Goal: Task Accomplishment & Management: Use online tool/utility

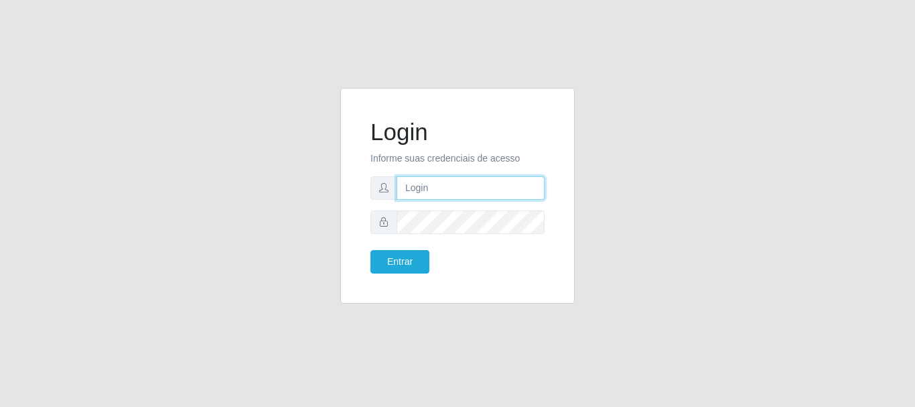
click at [423, 191] on input "text" at bounding box center [470, 187] width 148 height 23
type input "ritaiwof@B5"
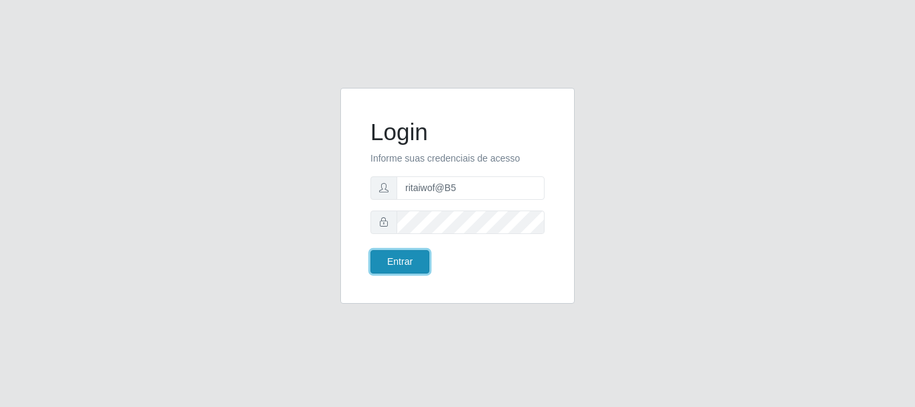
drag, startPoint x: 421, startPoint y: 262, endPoint x: 411, endPoint y: 265, distance: 11.0
click at [413, 264] on button "Entrar" at bounding box center [399, 261] width 59 height 23
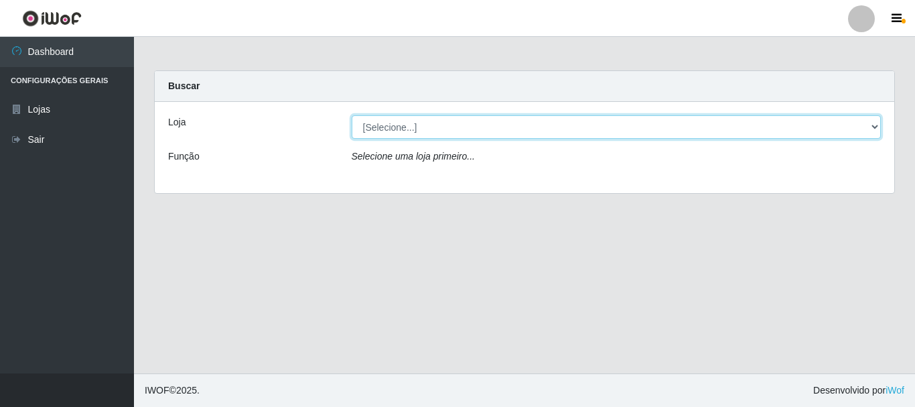
click at [867, 126] on select "[Selecione...] Bemais Supermercados - B5 Anatólia" at bounding box center [617, 126] width 530 height 23
select select "405"
click at [352, 115] on select "[Selecione...] Bemais Supermercados - B5 Anatólia" at bounding box center [617, 126] width 530 height 23
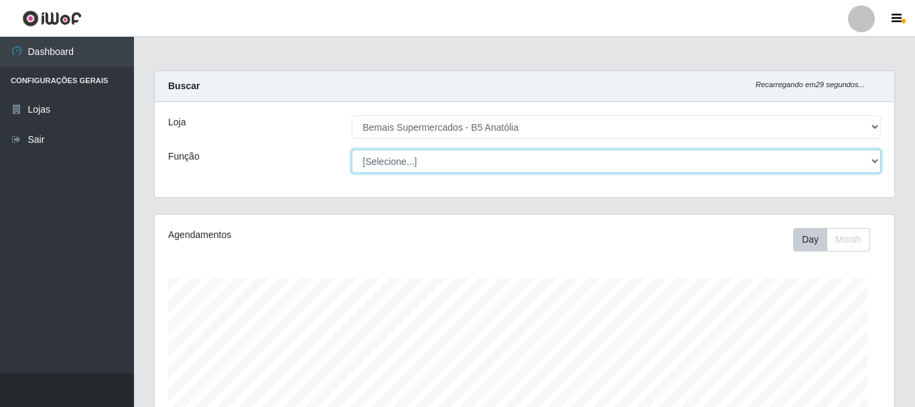
click at [870, 159] on select "[Selecione...] ASG ASG + ASG ++ Auxiliar de Estacionamento Auxiliar de Estacion…" at bounding box center [617, 160] width 530 height 23
click at [350, 149] on select "[Selecione...] ASG ASG + ASG ++ Auxiliar de Estacionamento Auxiliar de Estacion…" at bounding box center [613, 160] width 527 height 23
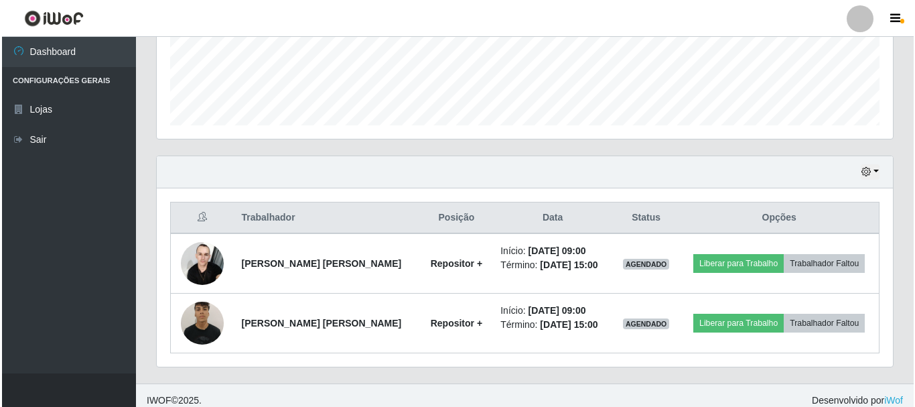
scroll to position [364, 0]
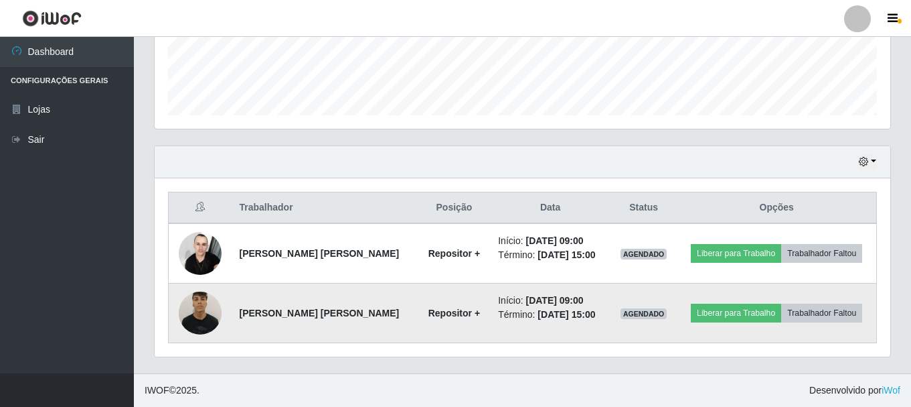
click at [199, 316] on img at bounding box center [200, 312] width 43 height 57
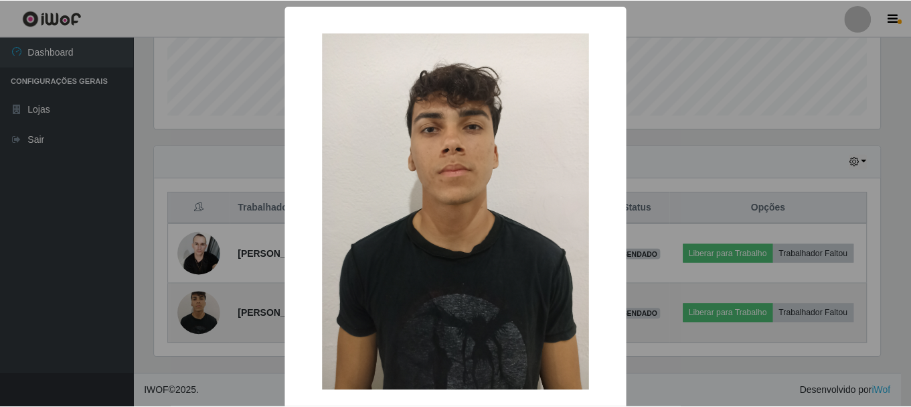
scroll to position [278, 729]
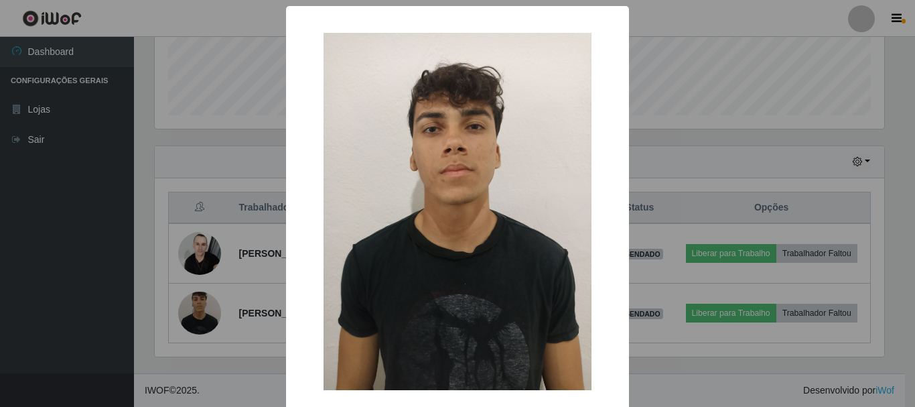
click at [721, 144] on div "× OK Cancel" at bounding box center [457, 203] width 915 height 407
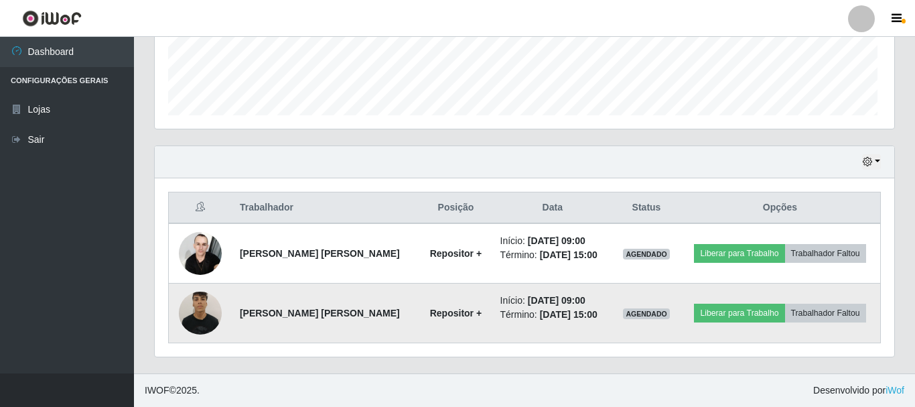
scroll to position [278, 736]
click at [731, 317] on button "Liberar para Trabalho" at bounding box center [736, 312] width 90 height 19
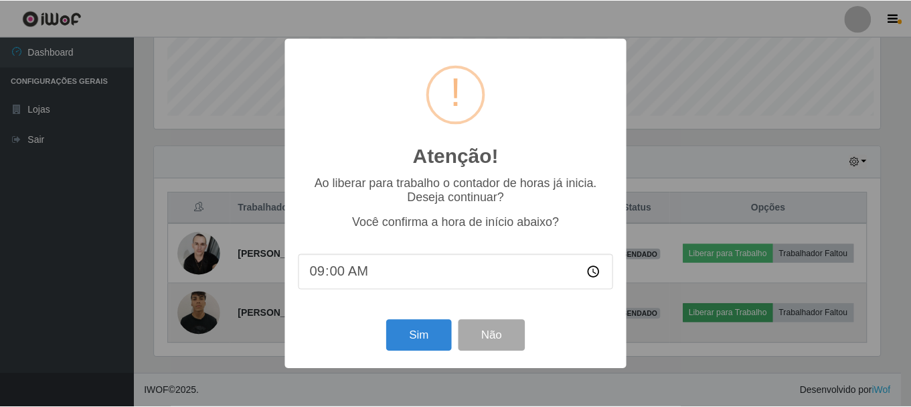
scroll to position [278, 729]
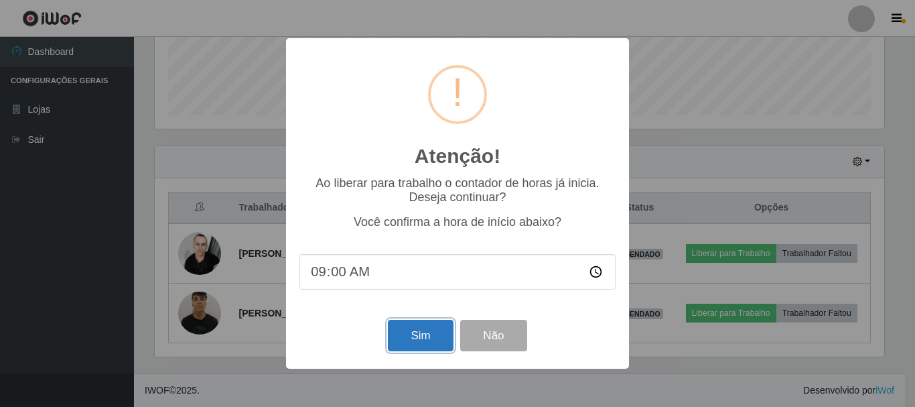
click at [415, 340] on button "Sim" at bounding box center [420, 334] width 65 height 31
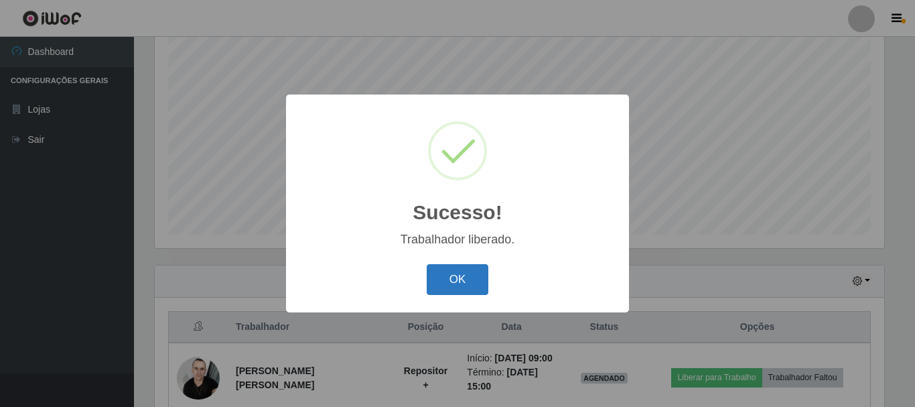
click at [466, 279] on button "OK" at bounding box center [458, 279] width 62 height 31
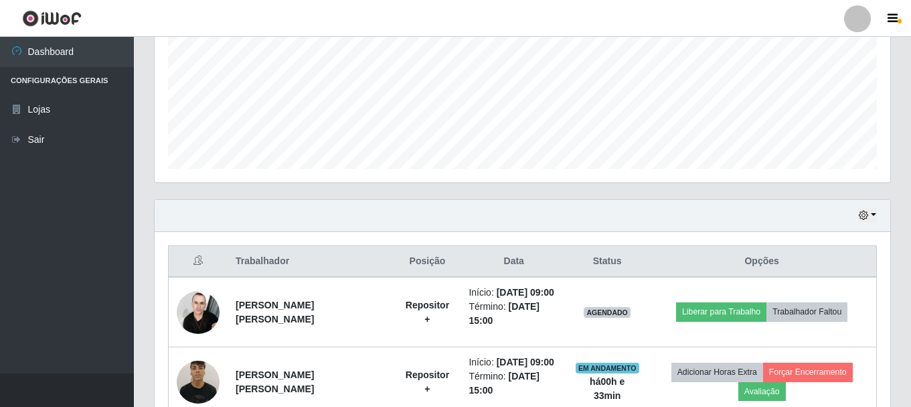
scroll to position [412, 0]
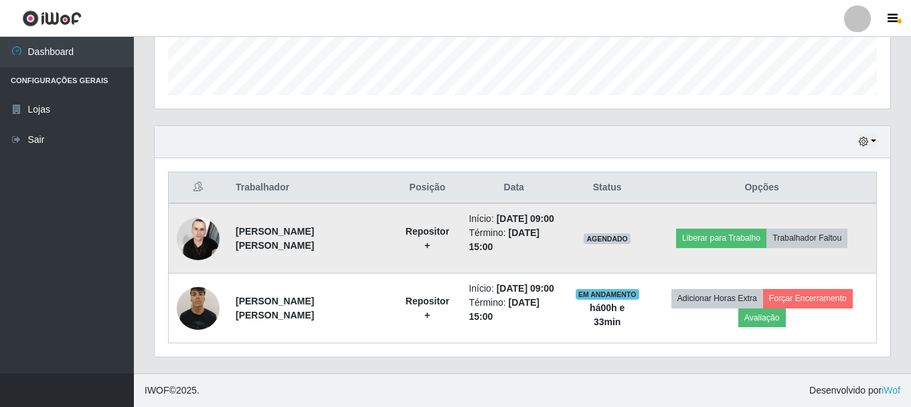
click at [194, 217] on img at bounding box center [198, 238] width 43 height 57
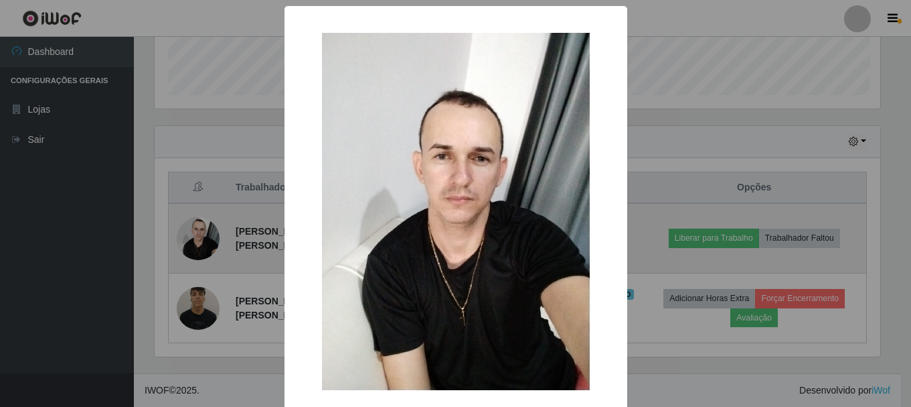
scroll to position [278, 729]
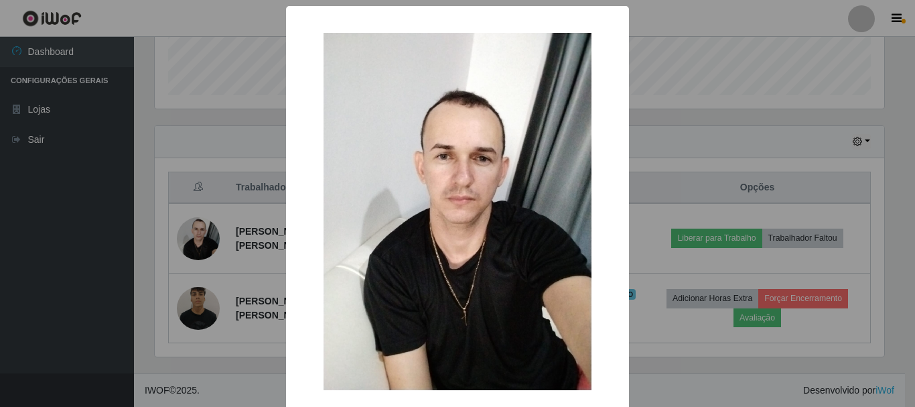
click at [731, 109] on div "× OK Cancel" at bounding box center [457, 203] width 915 height 407
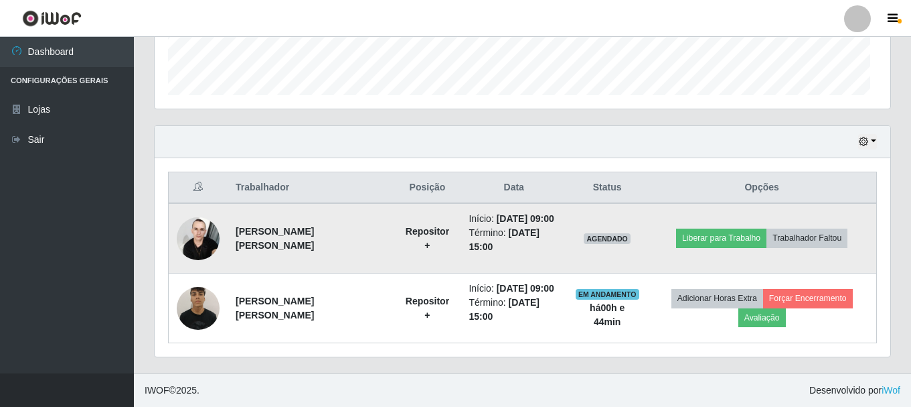
scroll to position [278, 736]
click at [810, 228] on button "Trabalhador Faltou" at bounding box center [807, 237] width 81 height 19
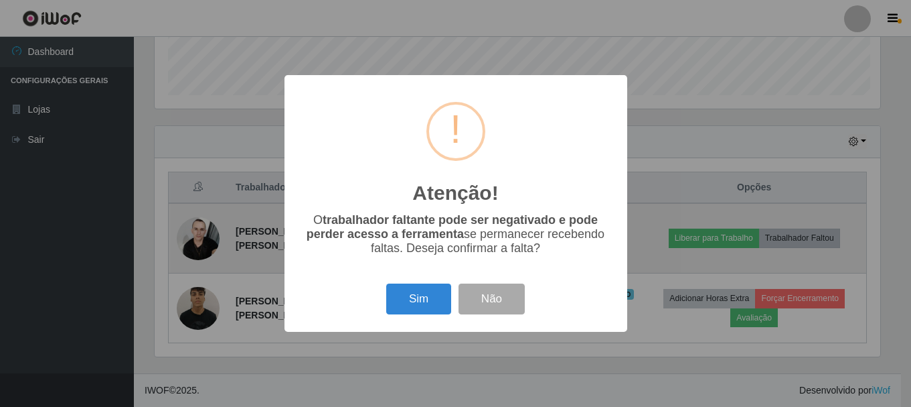
scroll to position [278, 729]
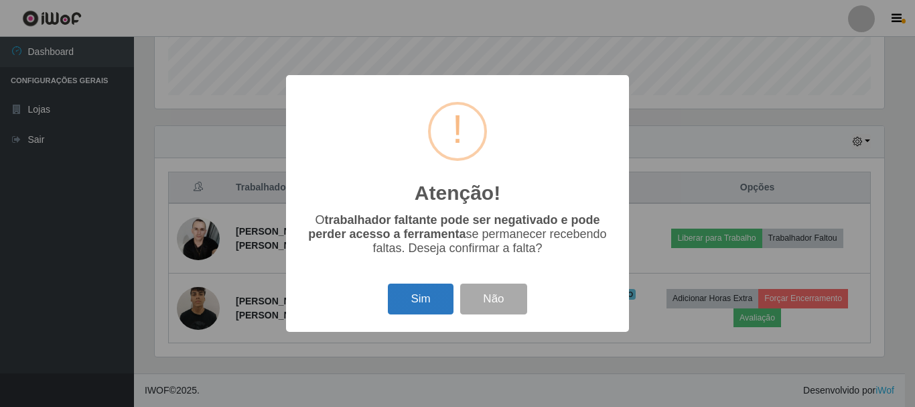
click at [404, 299] on button "Sim" at bounding box center [420, 298] width 65 height 31
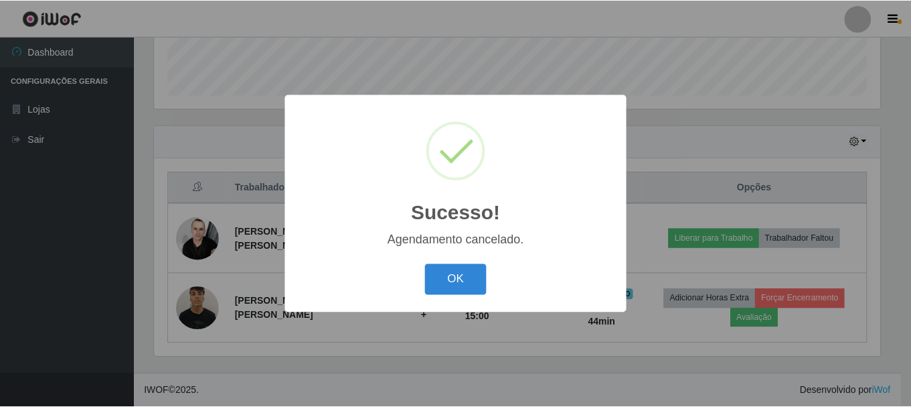
scroll to position [328, 0]
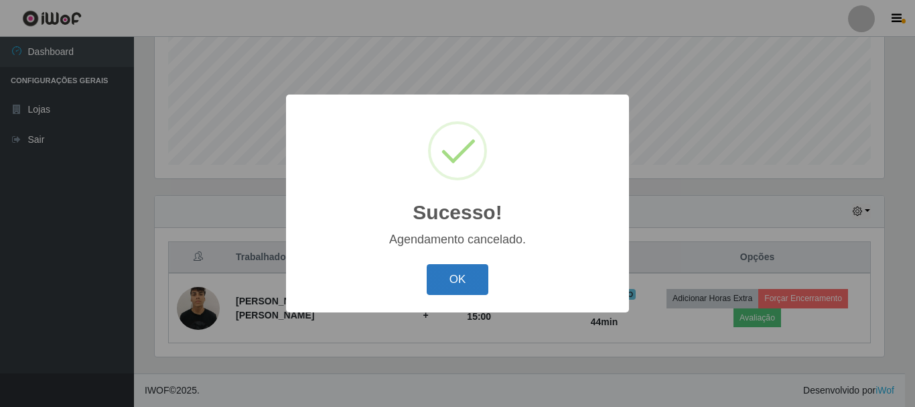
click at [459, 283] on button "OK" at bounding box center [458, 279] width 62 height 31
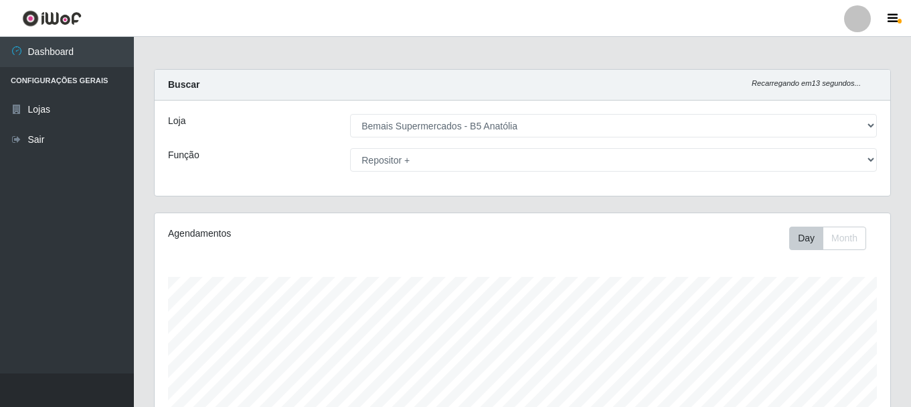
scroll to position [0, 0]
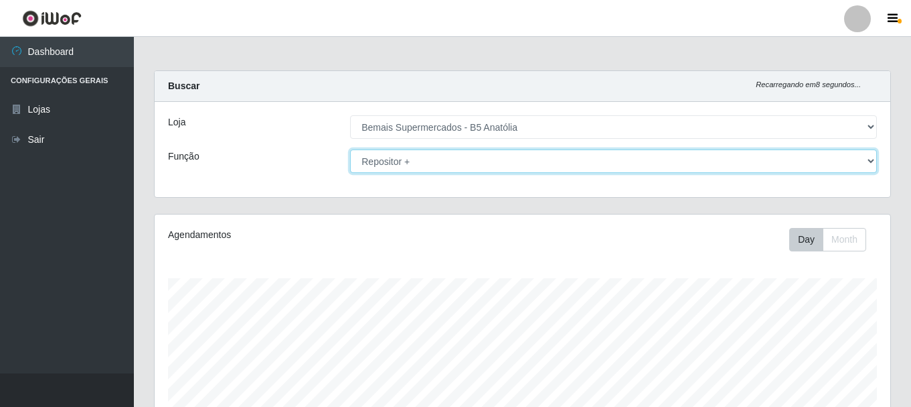
click at [867, 162] on select "[Selecione...] ASG ASG + ASG ++ Auxiliar de Estacionamento Auxiliar de Estacion…" at bounding box center [613, 160] width 527 height 23
select select "24"
click at [350, 149] on select "[Selecione...] ASG ASG + ASG ++ Auxiliar de Estacionamento Auxiliar de Estacion…" at bounding box center [613, 160] width 527 height 23
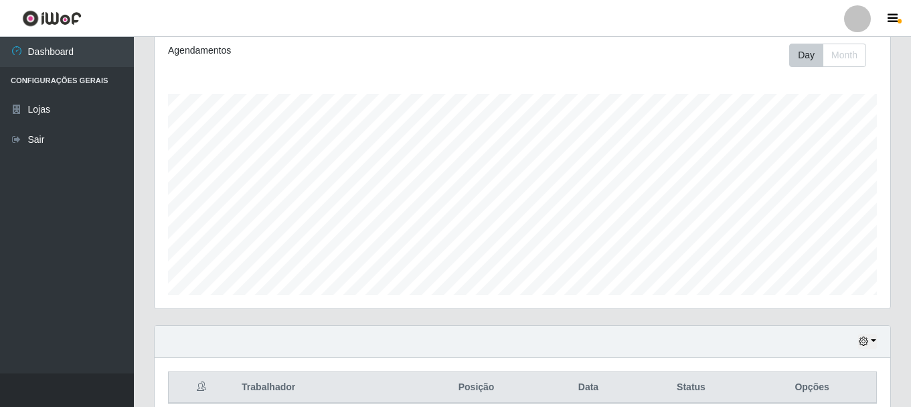
scroll to position [244, 0]
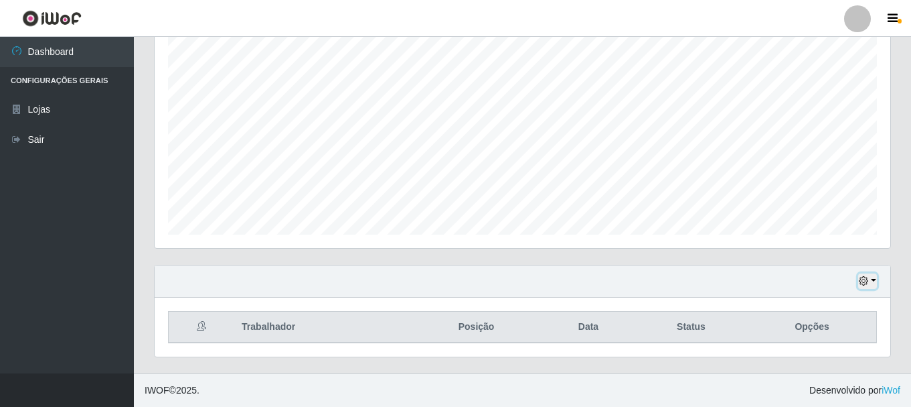
click at [863, 283] on icon "button" at bounding box center [863, 280] width 9 height 9
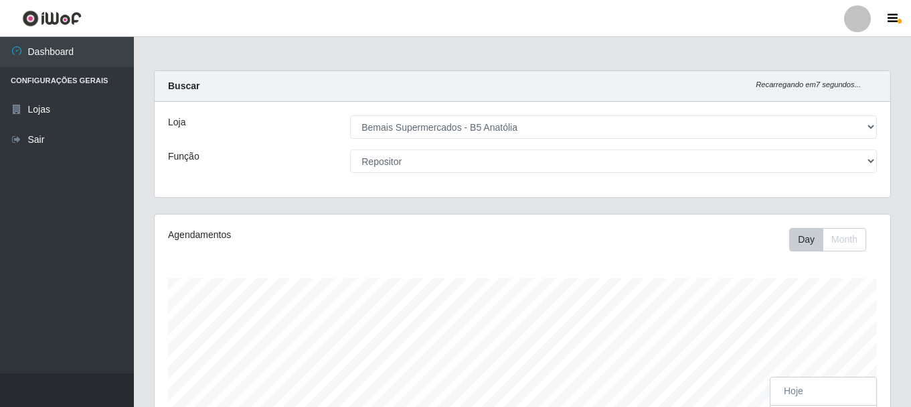
scroll to position [278, 736]
